Goal: Communication & Community: Answer question/provide support

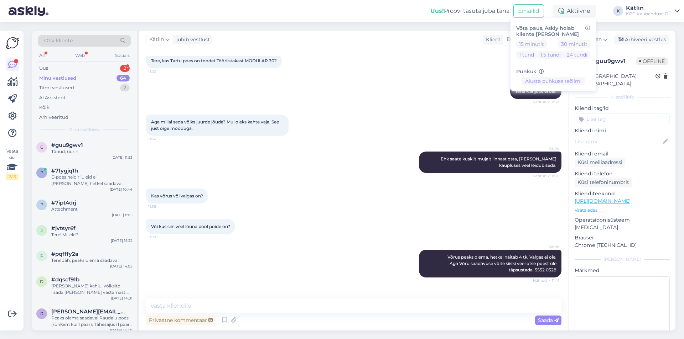
scroll to position [64, 0]
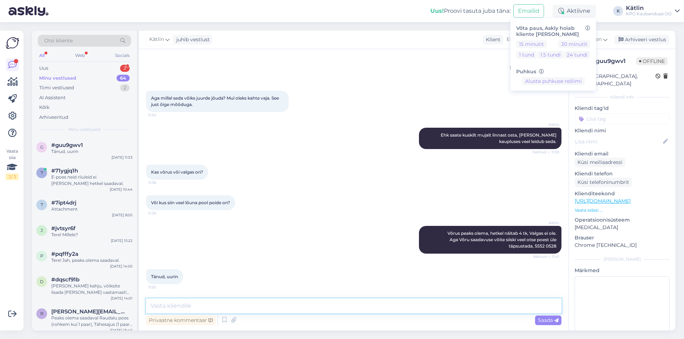
click at [158, 303] on textarea at bounding box center [353, 306] width 415 height 15
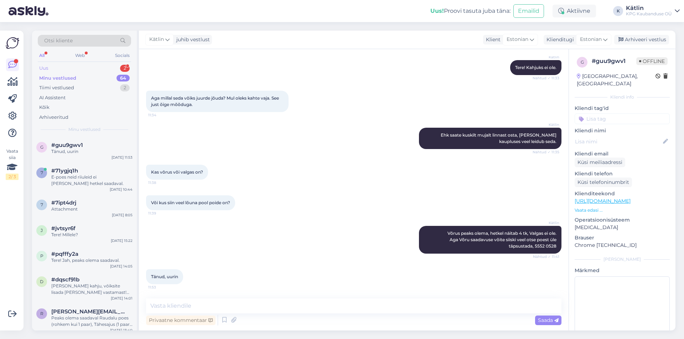
click at [70, 68] on div "Uus 2" at bounding box center [84, 68] width 93 height 10
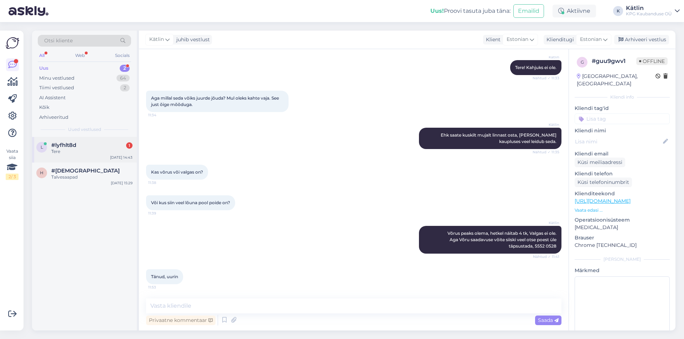
click at [100, 143] on div "#lyfhlt8d 1" at bounding box center [91, 145] width 81 height 6
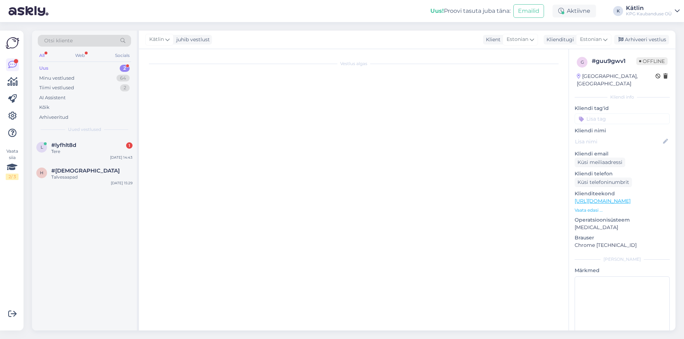
scroll to position [0, 0]
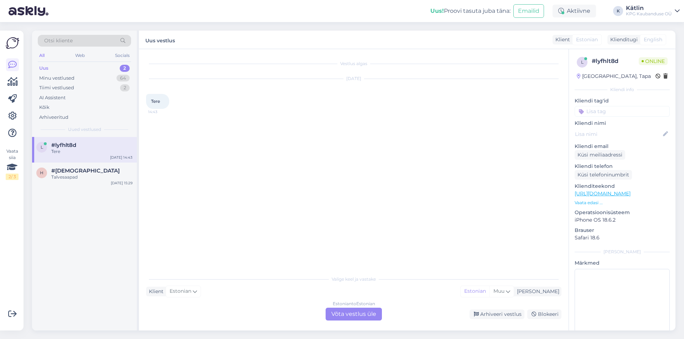
click at [348, 319] on div "Estonian to Estonian Võta vestlus üle" at bounding box center [353, 314] width 56 height 13
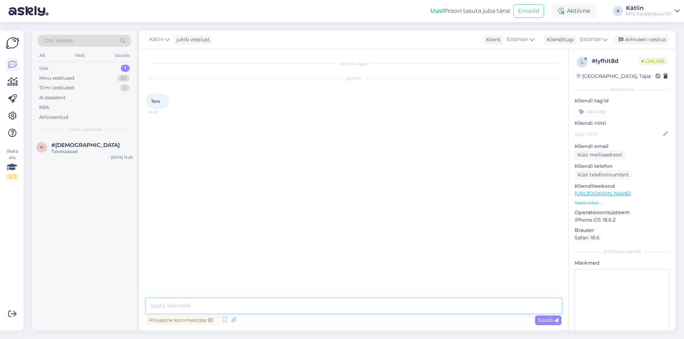
click at [343, 305] on textarea at bounding box center [353, 306] width 415 height 15
type textarea "Tere!"
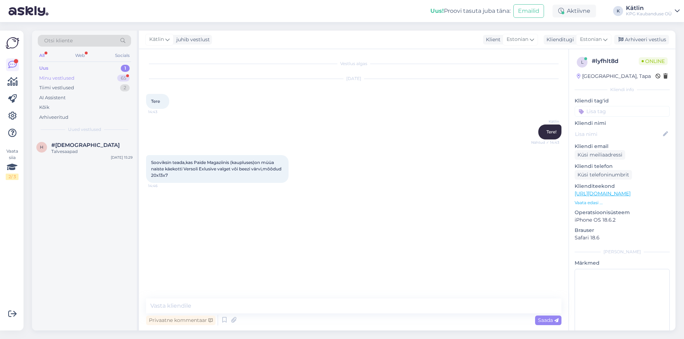
click at [66, 73] on div "Minu vestlused 65" at bounding box center [84, 78] width 93 height 10
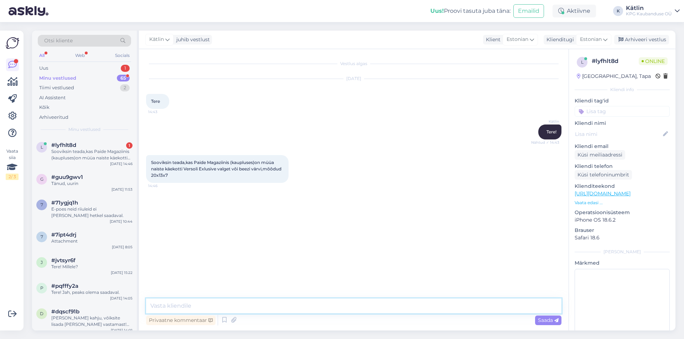
click at [250, 306] on textarea at bounding box center [353, 306] width 415 height 15
click at [625, 192] on link "[URL][DOMAIN_NAME]" at bounding box center [602, 193] width 56 height 6
click at [586, 202] on p "Vaata edasi ..." at bounding box center [621, 203] width 95 height 6
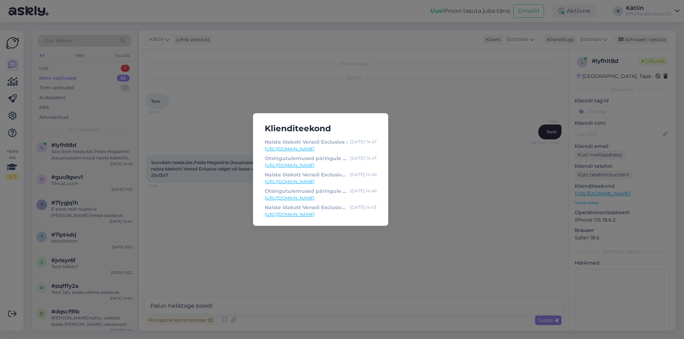
click at [196, 128] on div "Klienditeekond Naiste õlakott Versoli Exclusive : [DATE] 14:47 [URL][DOMAIN_NAM…" at bounding box center [342, 169] width 684 height 339
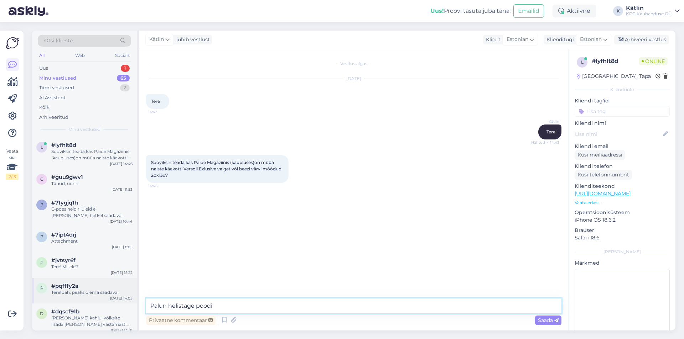
drag, startPoint x: 230, startPoint y: 307, endPoint x: 122, endPoint y: 296, distance: 108.4
click at [124, 299] on div "Otsi kliente All Web Socials Uus 1 Minu vestlused 65 Tiimi vestlused 2 AI Assis…" at bounding box center [353, 181] width 643 height 300
paste textarea "[URL][DOMAIN_NAME]"
type textarea "Kas see: [URL][DOMAIN_NAME]"
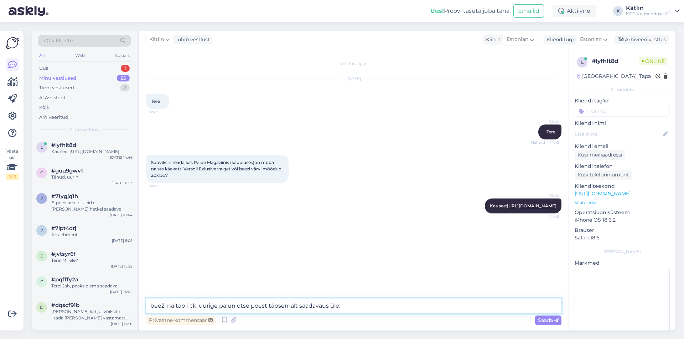
paste textarea "5552 0032"
drag, startPoint x: 153, startPoint y: 306, endPoint x: 143, endPoint y: 304, distance: 10.8
click at [145, 304] on div "Vestlus algas [DATE] Tere 14:43 Kätlin Tere! Nähtud ✓ 14:43 Sooviksin teada,kas…" at bounding box center [353, 190] width 429 height 282
type textarea "Beeži näitab 1 tk, uurige palun otse poest täpsemalt saadavaus üle: 5552 0032"
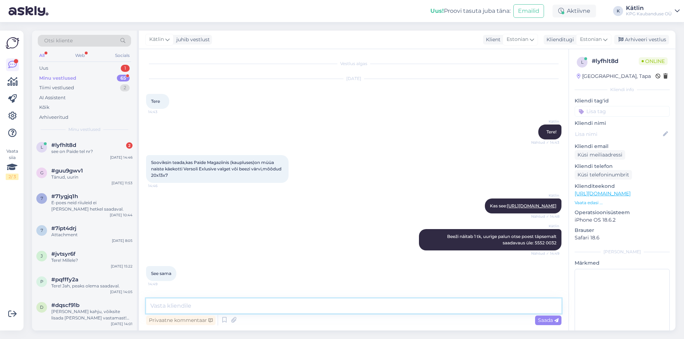
scroll to position [34, 0]
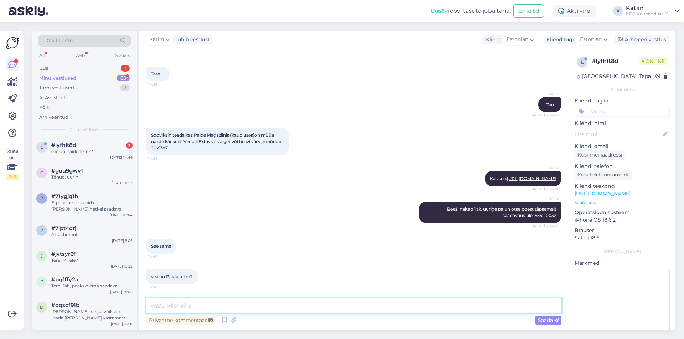
click at [200, 303] on textarea at bounding box center [353, 306] width 415 height 15
type textarea "Just"
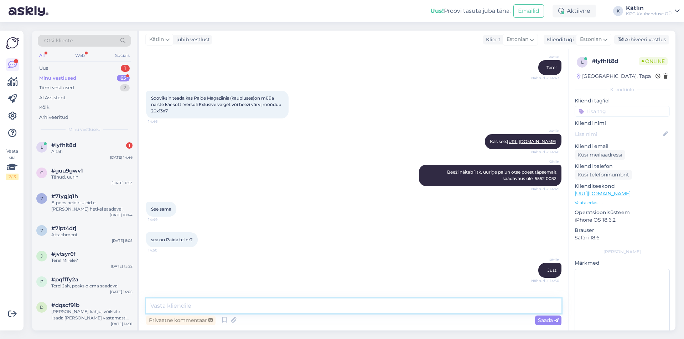
scroll to position [95, 0]
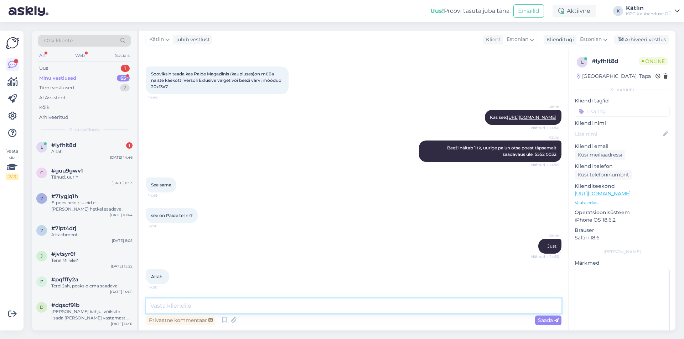
click at [174, 307] on textarea at bounding box center [353, 306] width 415 height 15
click at [75, 149] on div "Aitäh" at bounding box center [91, 151] width 81 height 6
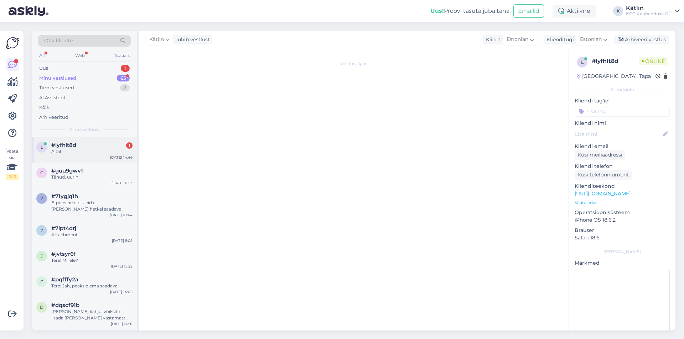
scroll to position [91, 0]
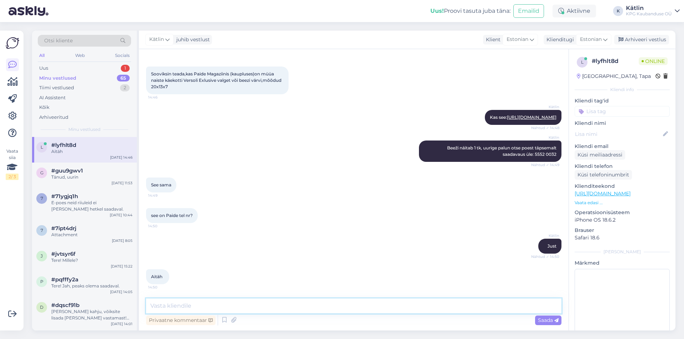
click at [177, 307] on textarea at bounding box center [353, 306] width 415 height 15
click at [576, 12] on div "Aktiivne" at bounding box center [573, 11] width 43 height 13
drag, startPoint x: 517, startPoint y: 31, endPoint x: 365, endPoint y: 15, distance: 153.5
click at [365, 15] on div "Uus! Proovi tasuta [PERSON_NAME]: Emailid Aktiivne Võta paus, Askly hoiab klien…" at bounding box center [342, 11] width 684 height 22
click at [79, 73] on div "Uus 1" at bounding box center [84, 68] width 93 height 10
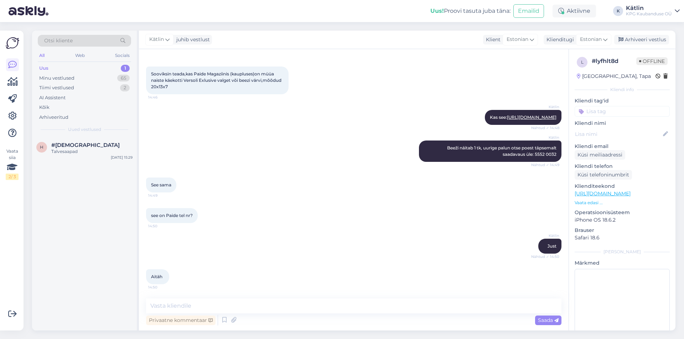
scroll to position [95, 0]
click at [570, 8] on div "Aktiivne" at bounding box center [573, 11] width 43 height 13
click at [535, 42] on button "15 minutit" at bounding box center [531, 44] width 31 height 8
